Goal: Task Accomplishment & Management: Use online tool/utility

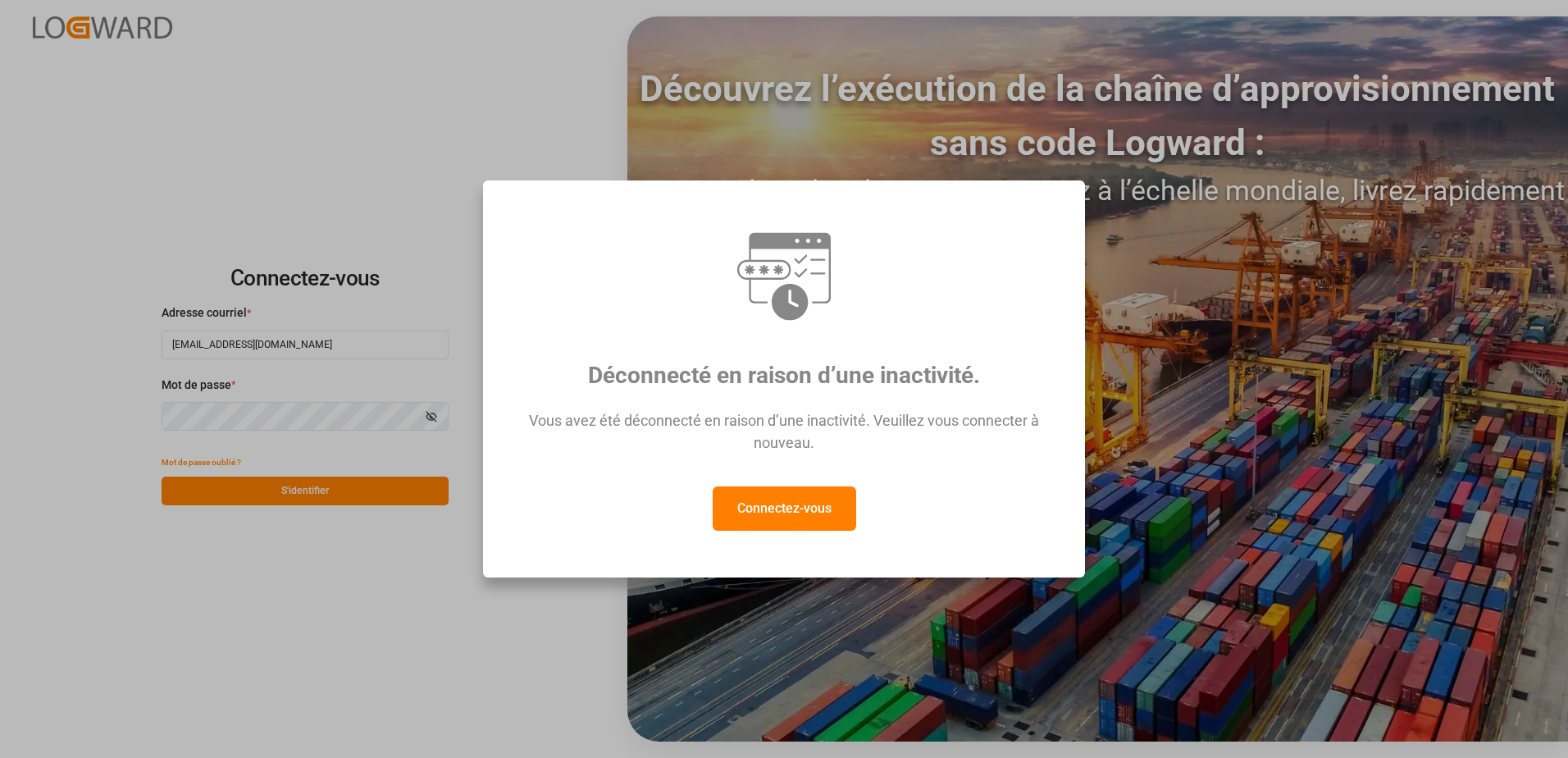
click at [788, 519] on button "Connectez-vous" at bounding box center [784, 509] width 144 height 45
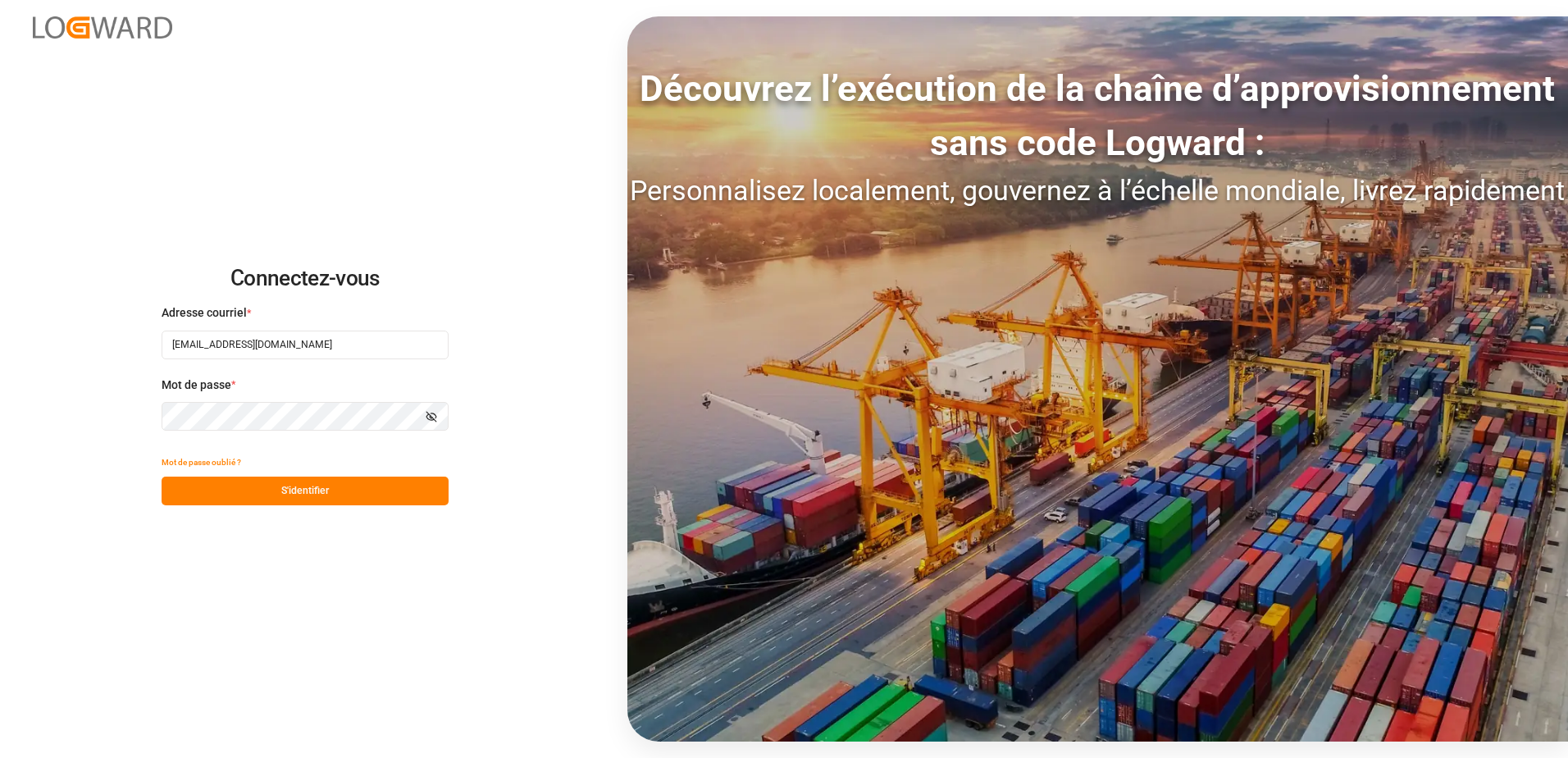
click at [526, 719] on div "Connectez-vous Adresse courriel * [EMAIL_ADDRESS][DOMAIN_NAME] Mot de passe * A…" at bounding box center [784, 379] width 1568 height 758
click at [308, 491] on button "S'identifier" at bounding box center [305, 490] width 287 height 29
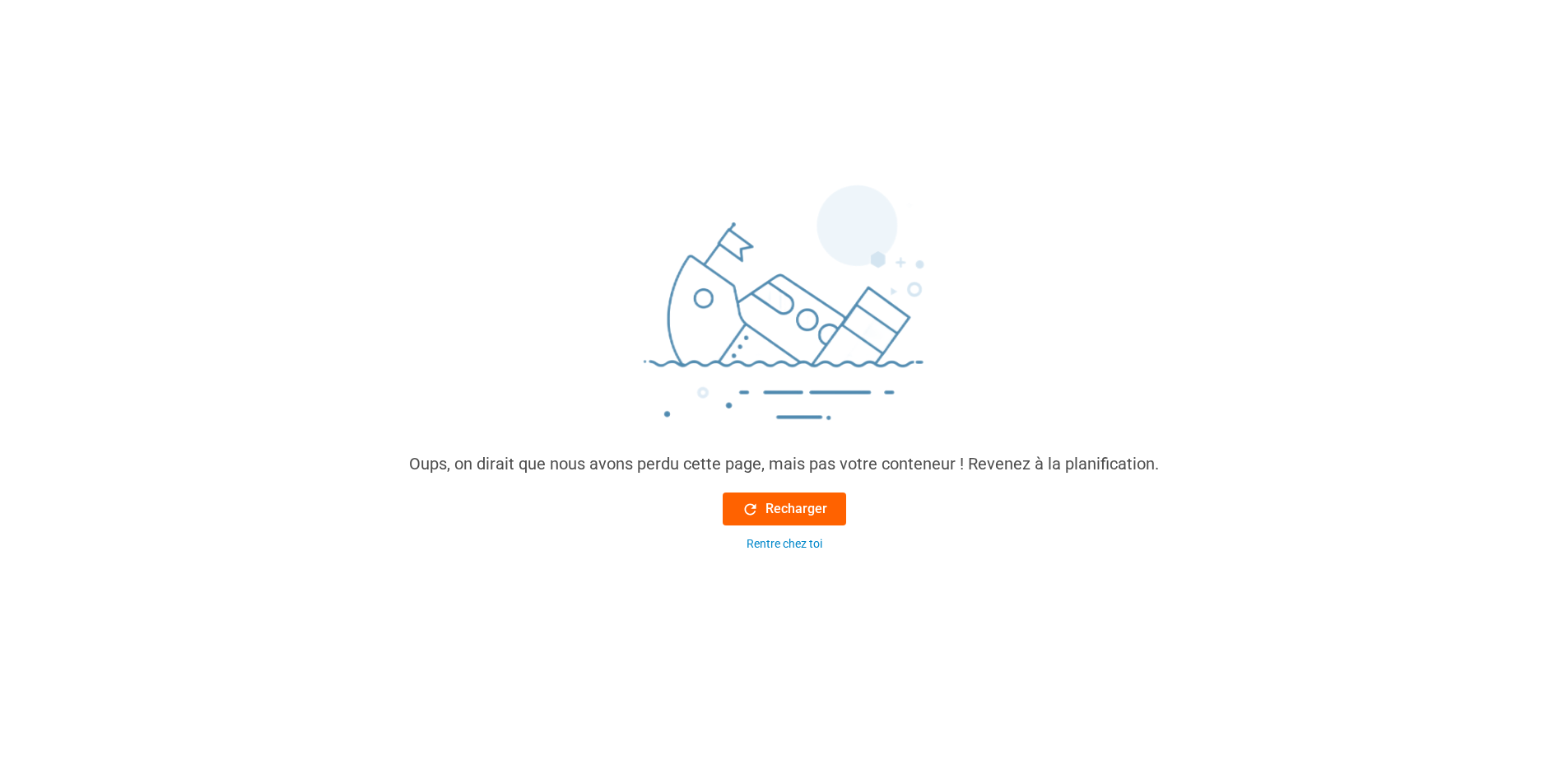
click at [799, 516] on font "Recharger" at bounding box center [796, 509] width 62 height 20
click at [795, 507] on font "Recharger" at bounding box center [796, 509] width 62 height 20
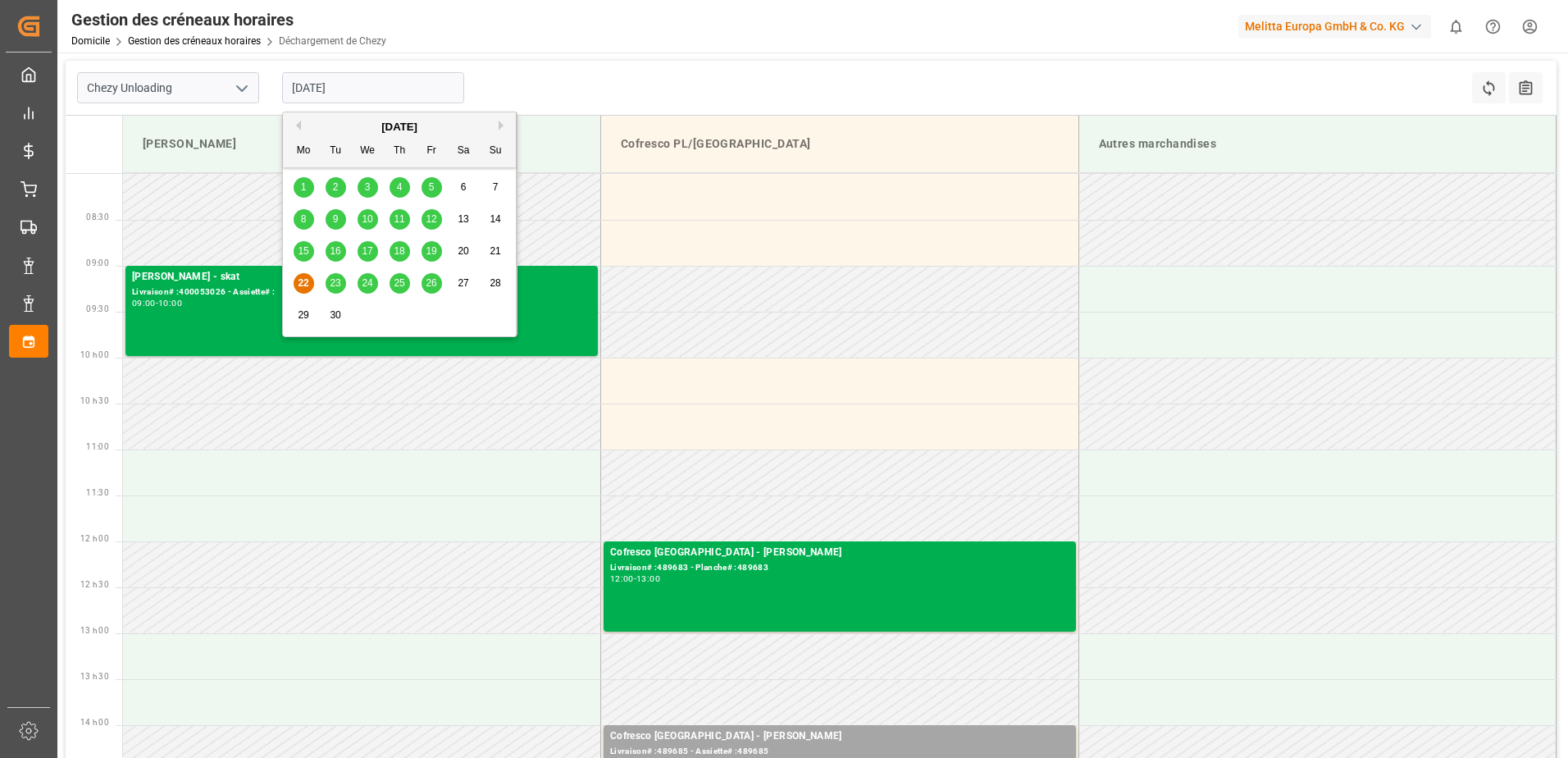
click at [364, 94] on input "[DATE]" at bounding box center [372, 88] width 182 height 31
click at [340, 285] on span "23" at bounding box center [334, 283] width 10 height 11
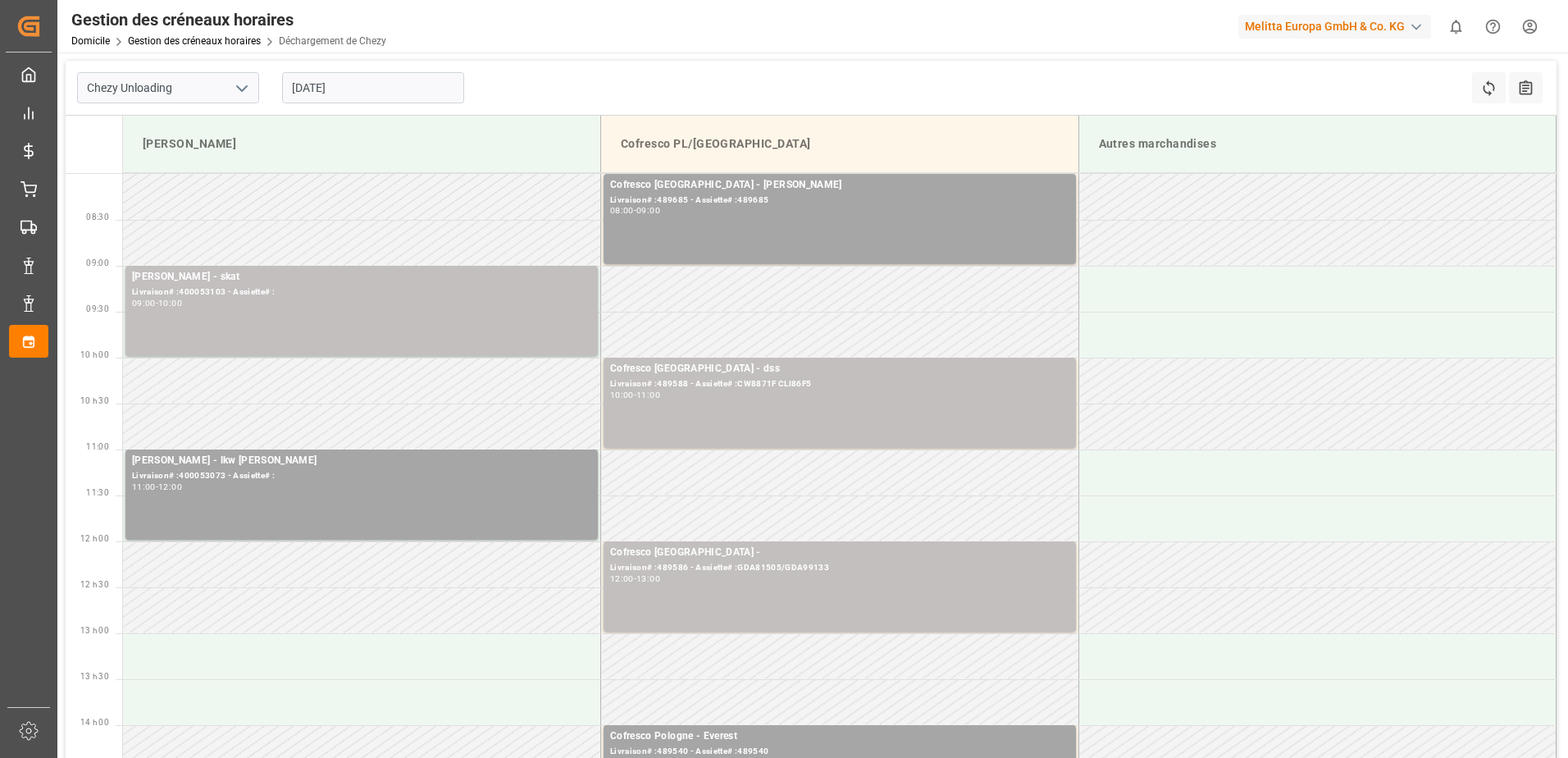
click at [387, 74] on input "[DATE]" at bounding box center [372, 88] width 182 height 31
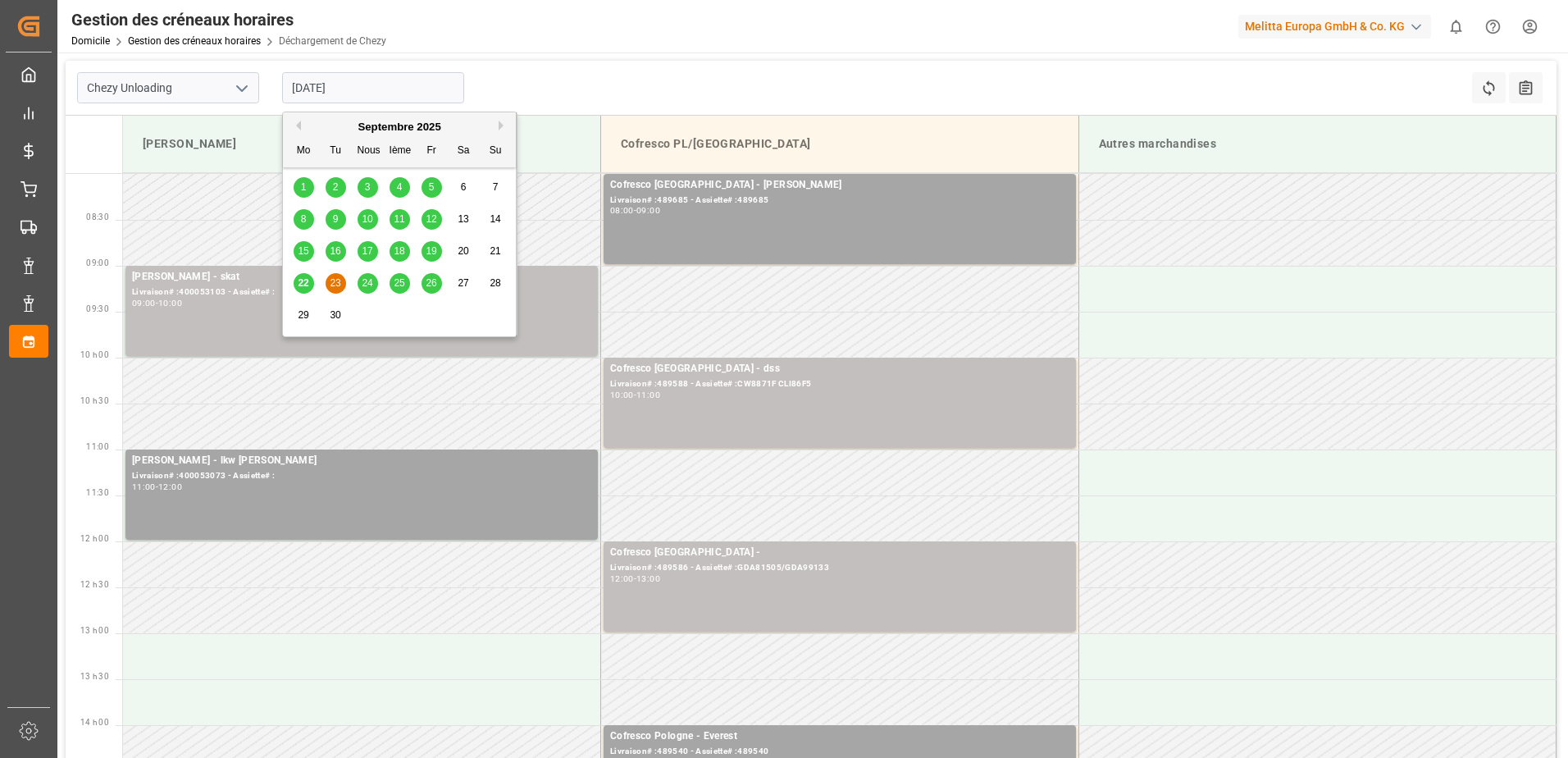
click at [301, 285] on span "22" at bounding box center [303, 283] width 10 height 11
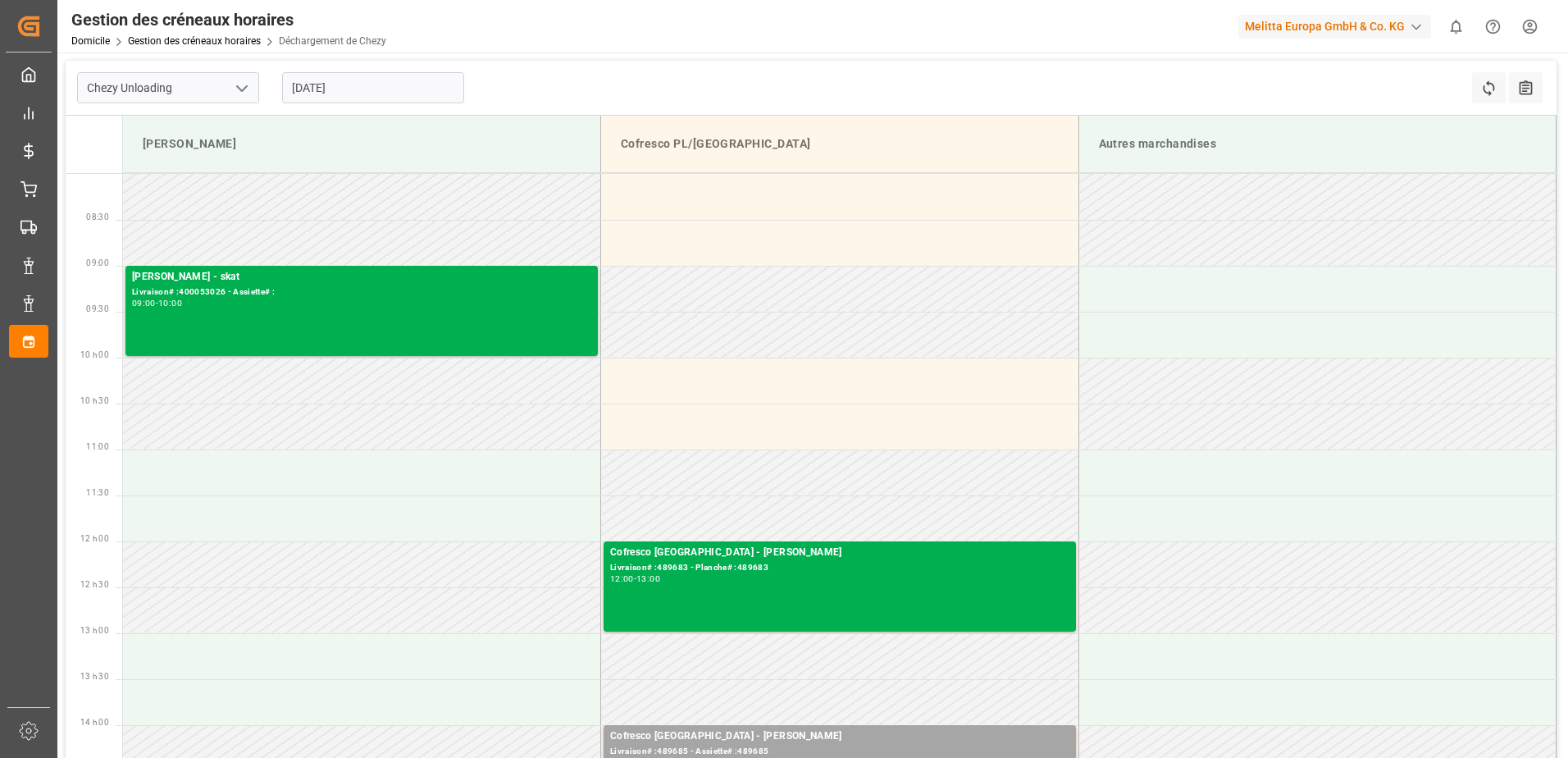
click at [385, 91] on input "[DATE]" at bounding box center [372, 88] width 182 height 31
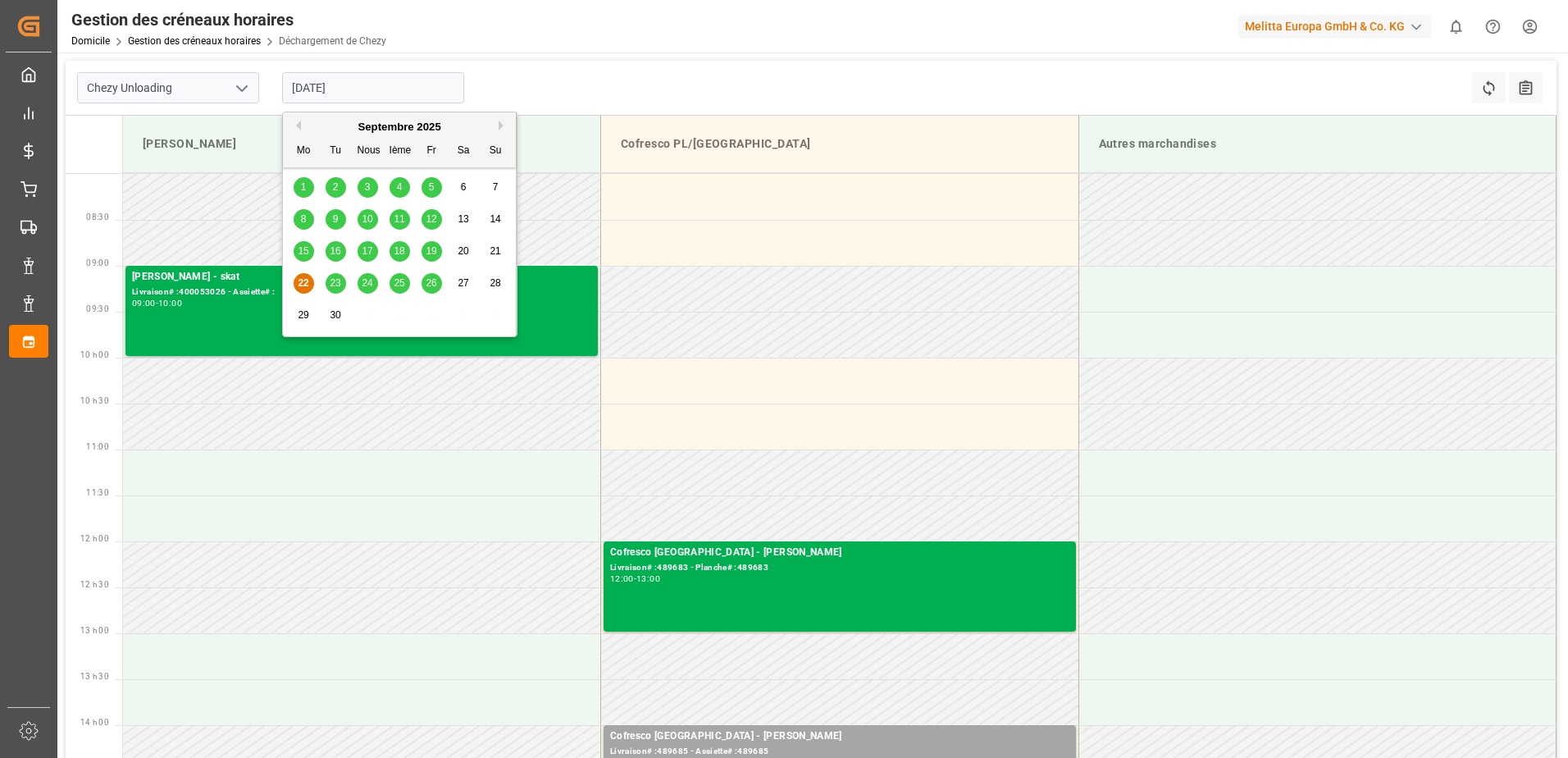
click at [334, 278] on span "23" at bounding box center [334, 283] width 10 height 11
type input "[DATE]"
